Goal: Task Accomplishment & Management: Use online tool/utility

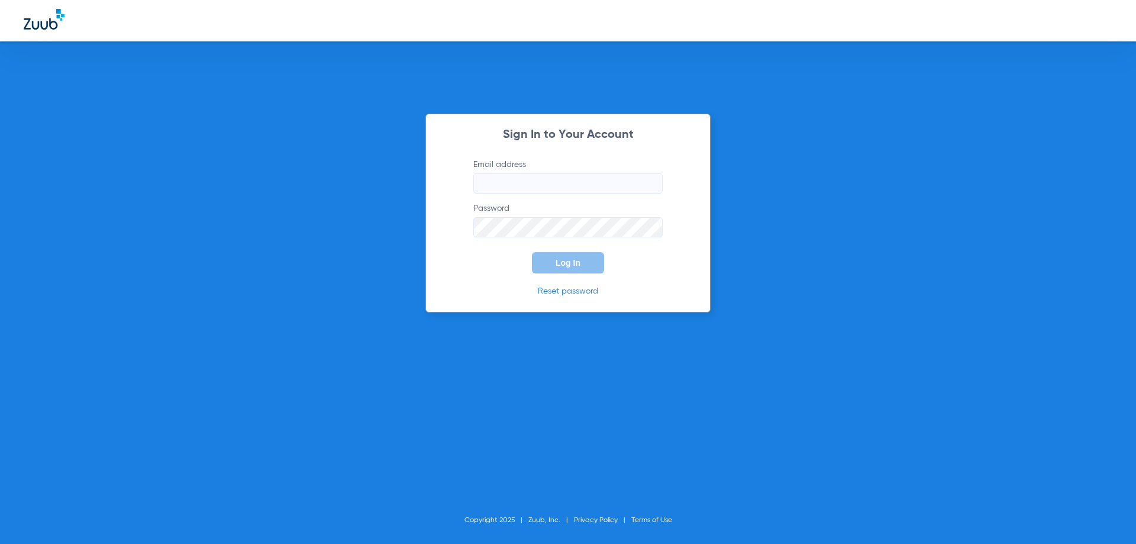
type input "[EMAIL_ADDRESS][DOMAIN_NAME]"
click at [594, 266] on button "Log In" at bounding box center [568, 262] width 72 height 21
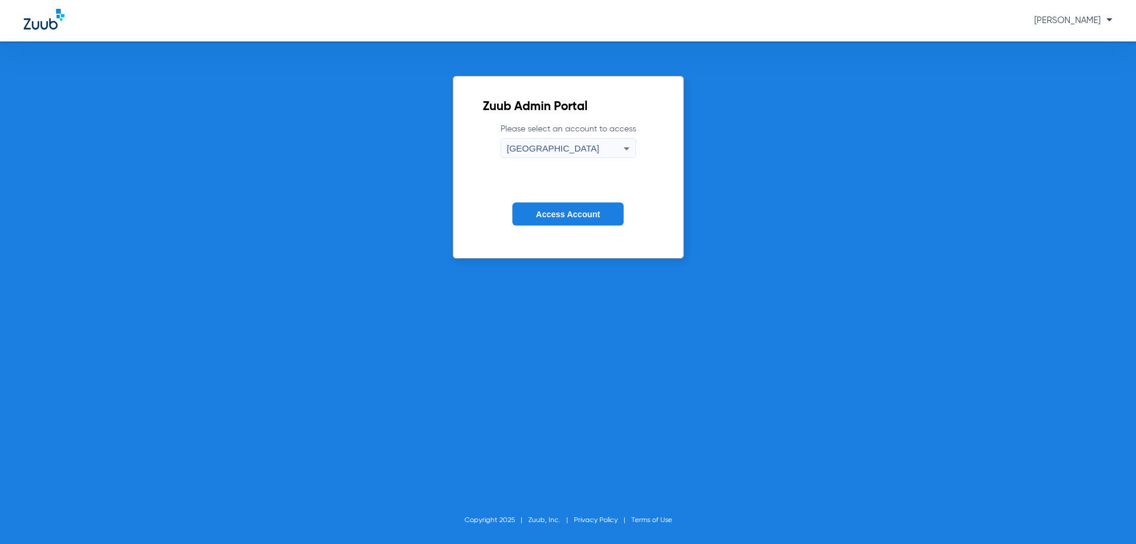
drag, startPoint x: 591, startPoint y: 214, endPoint x: 599, endPoint y: 205, distance: 12.6
click at [591, 214] on span "Access Account" at bounding box center [568, 213] width 64 height 9
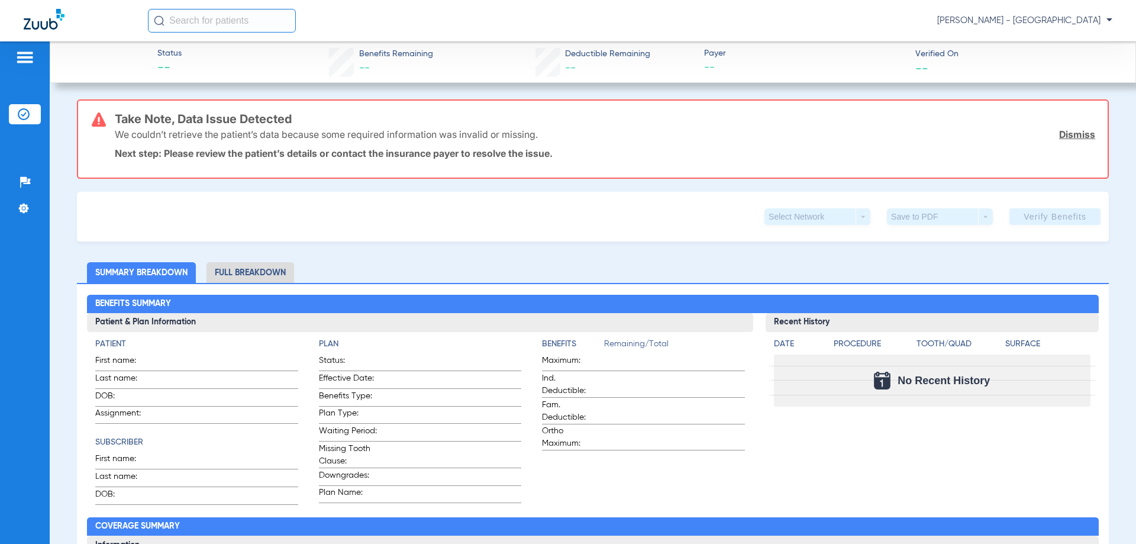
click at [11, 111] on li "Insurance Verification" at bounding box center [25, 114] width 32 height 20
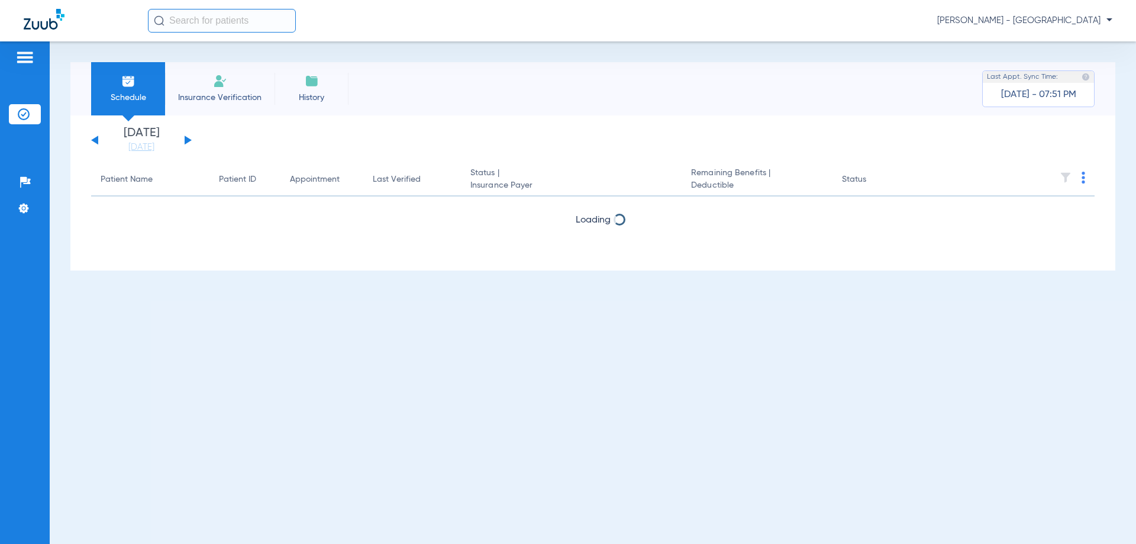
drag, startPoint x: 1084, startPoint y: 180, endPoint x: 1066, endPoint y: 196, distance: 23.5
click at [1084, 180] on th at bounding box center [1004, 179] width 183 height 33
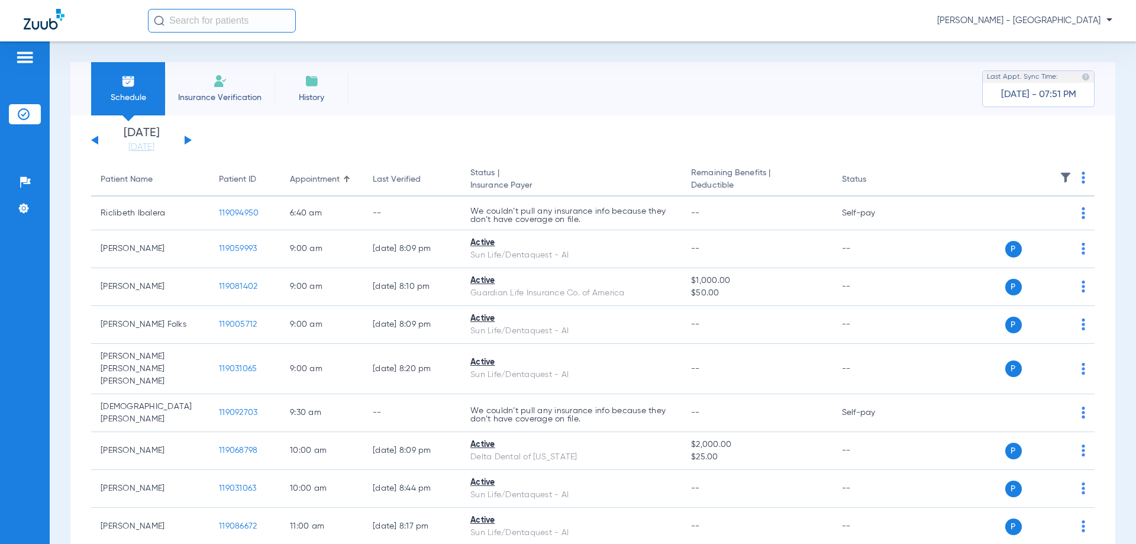
click at [1069, 179] on th at bounding box center [1004, 179] width 183 height 33
click at [1082, 180] on img at bounding box center [1084, 178] width 4 height 12
click at [1053, 230] on button "Verify All" at bounding box center [1029, 224] width 93 height 24
click at [185, 140] on button at bounding box center [188, 140] width 7 height 9
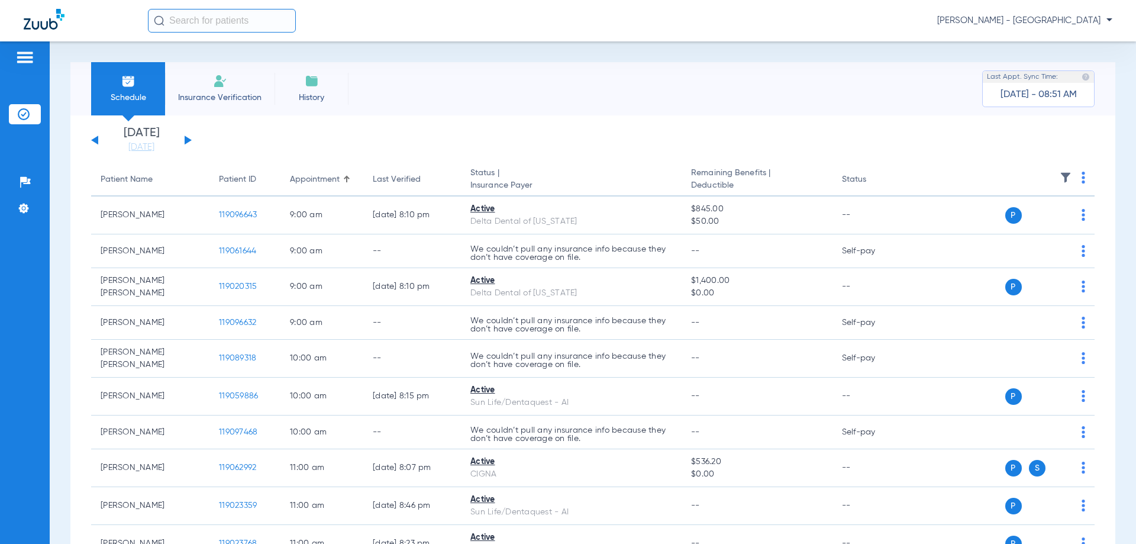
click at [1082, 177] on img at bounding box center [1084, 178] width 4 height 12
click at [1026, 225] on span "Verify All" at bounding box center [1029, 224] width 74 height 8
